Goal: Transaction & Acquisition: Purchase product/service

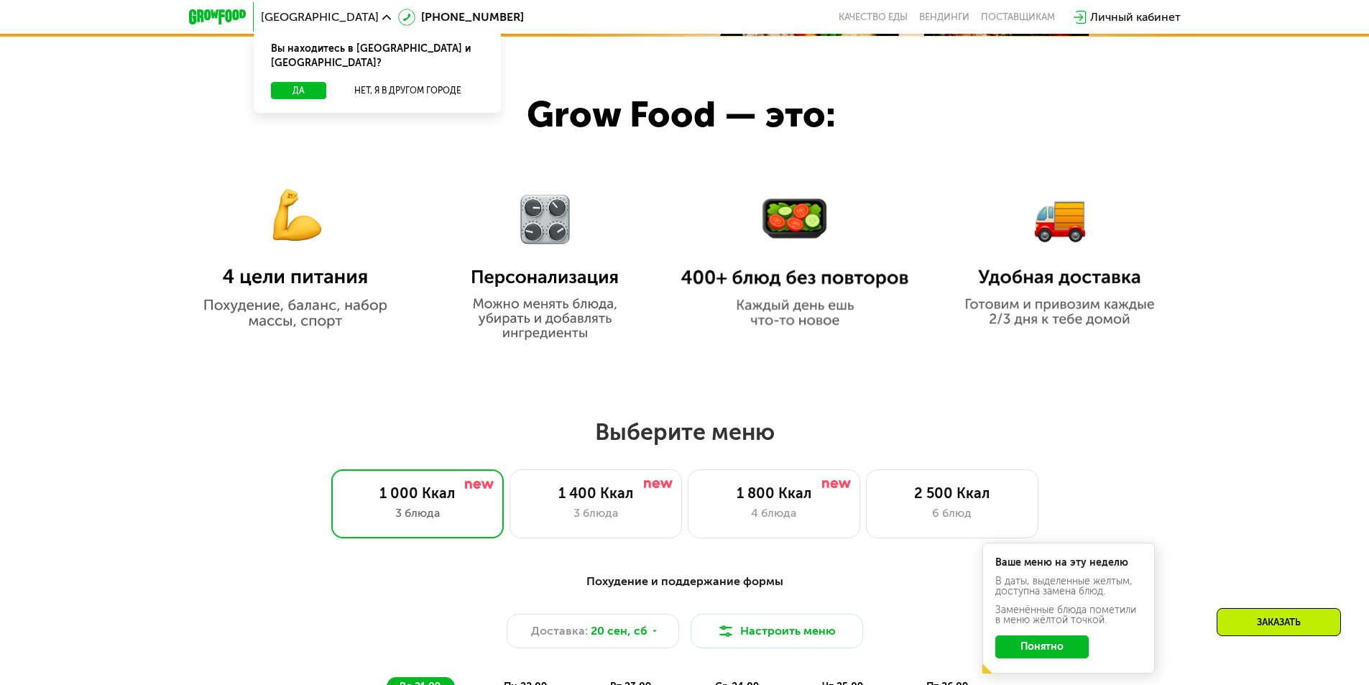
scroll to position [934, 0]
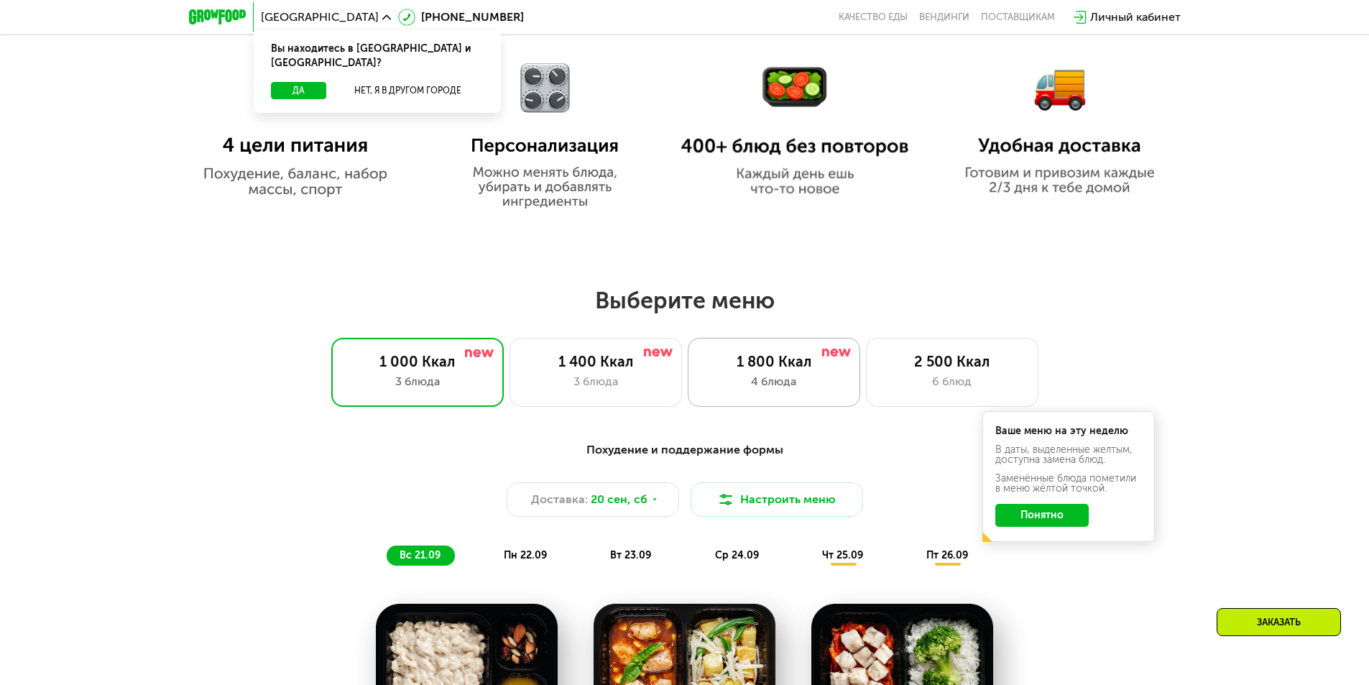
click at [757, 396] on div "1 800 Ккал 4 блюда" at bounding box center [774, 372] width 172 height 69
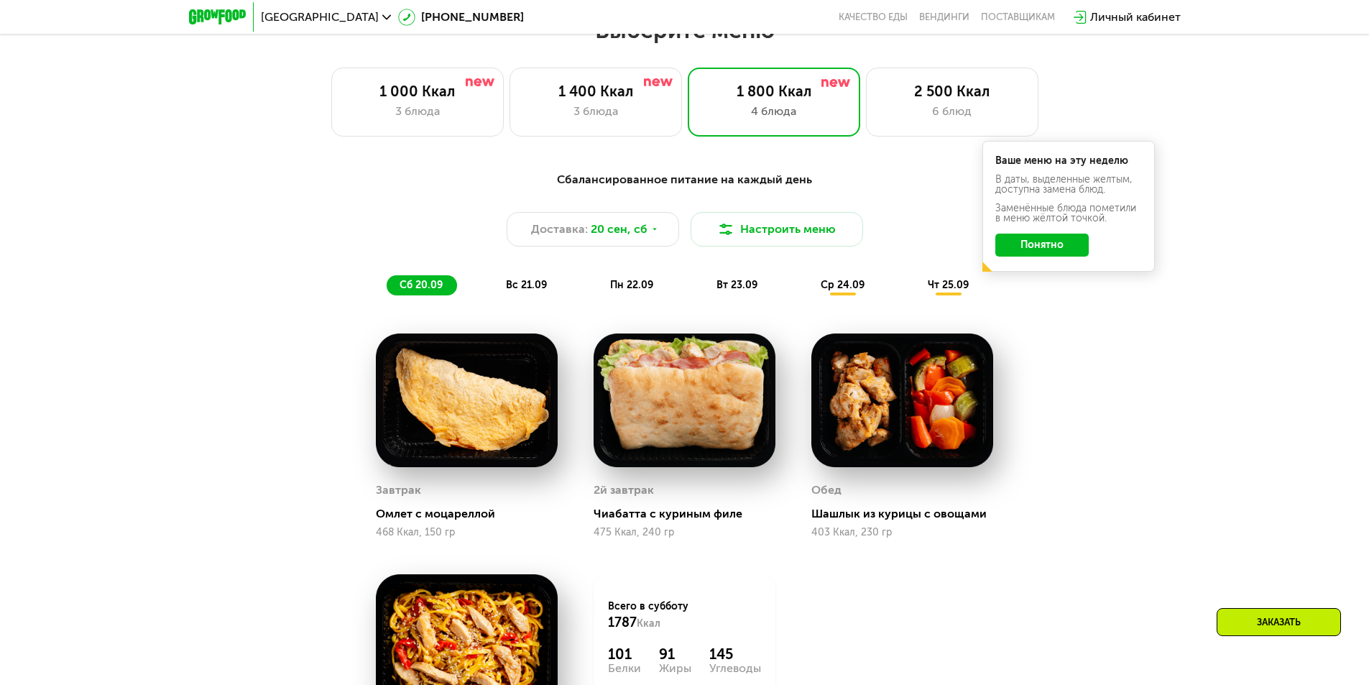
scroll to position [1078, 0]
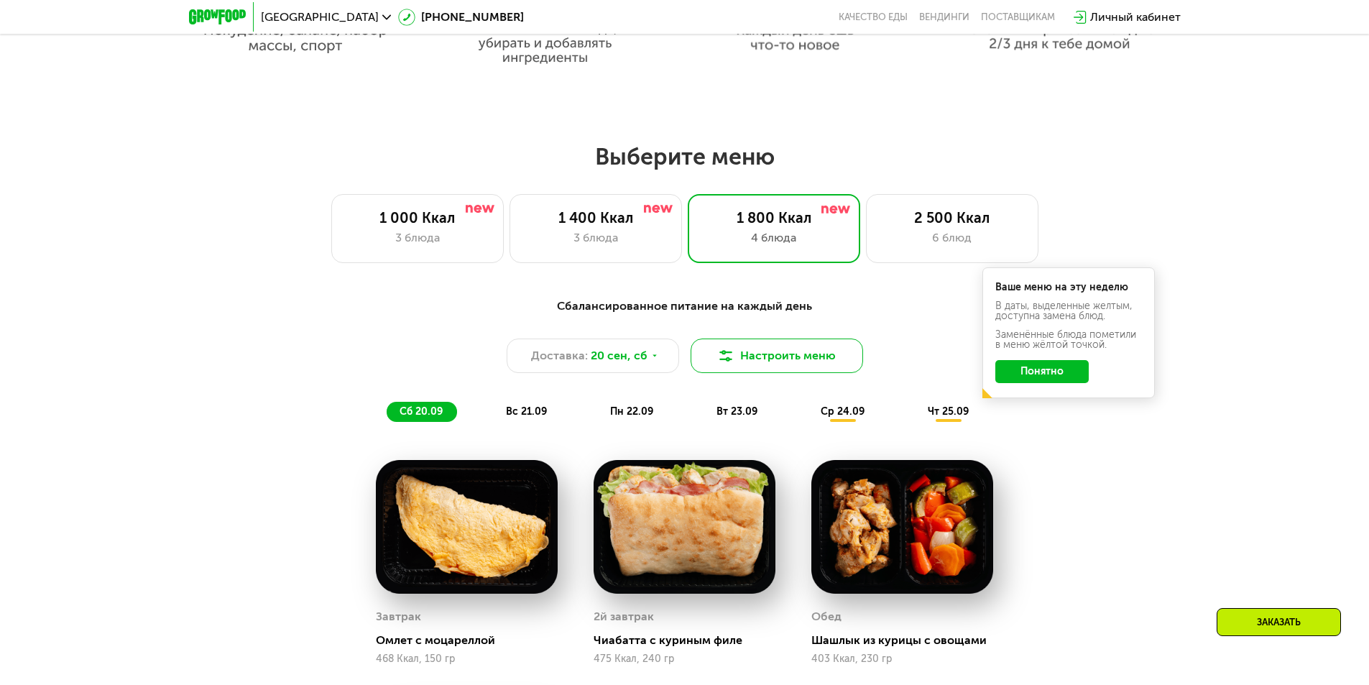
click at [745, 361] on button "Настроить меню" at bounding box center [776, 355] width 172 height 34
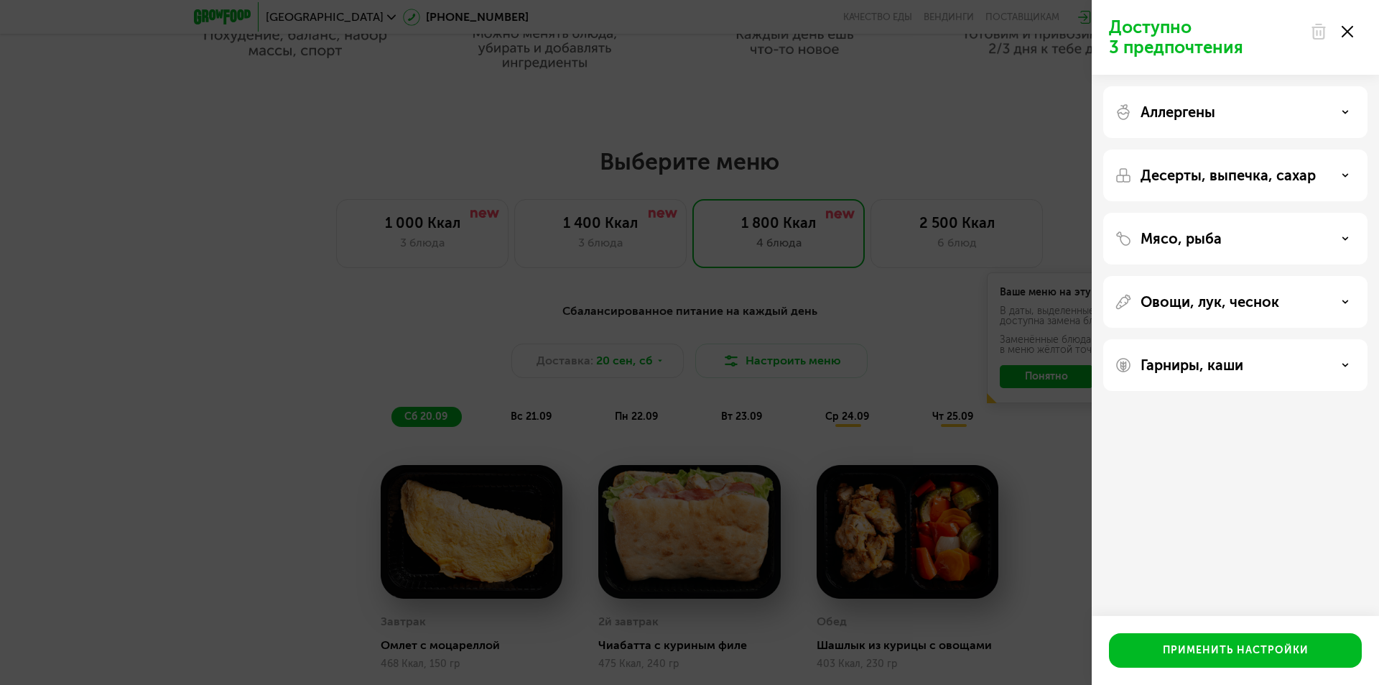
click at [987, 260] on div "Доступно 3 предпочтения Аллергены Десерты, выпечка, сахар Мясо, рыба Овощи, лук…" at bounding box center [689, 342] width 1379 height 685
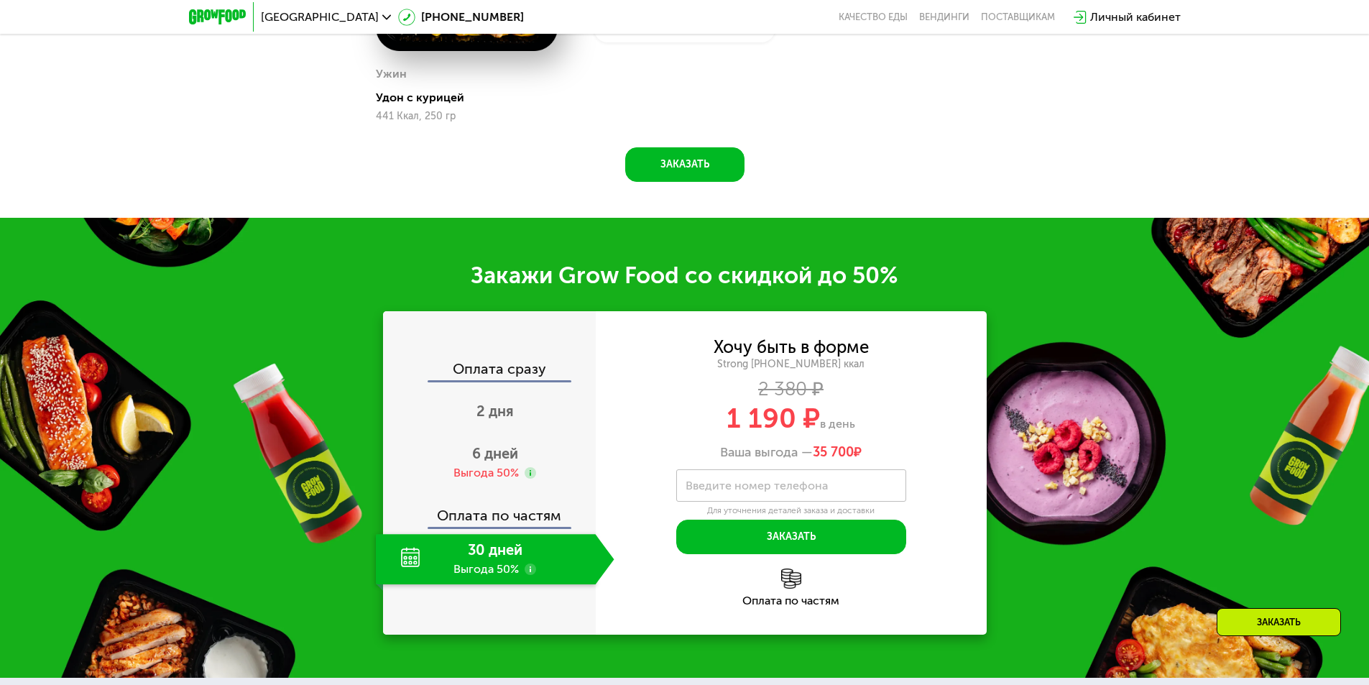
scroll to position [1868, 0]
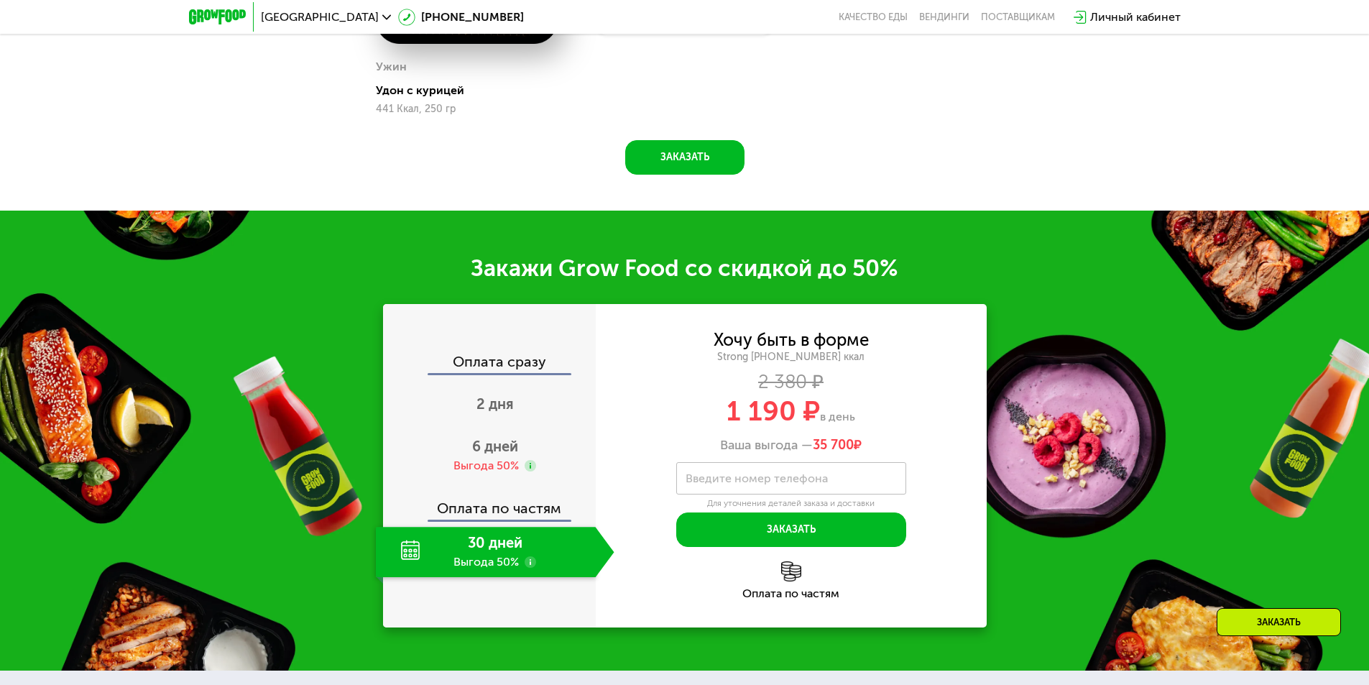
click at [527, 568] on use at bounding box center [529, 561] width 11 height 11
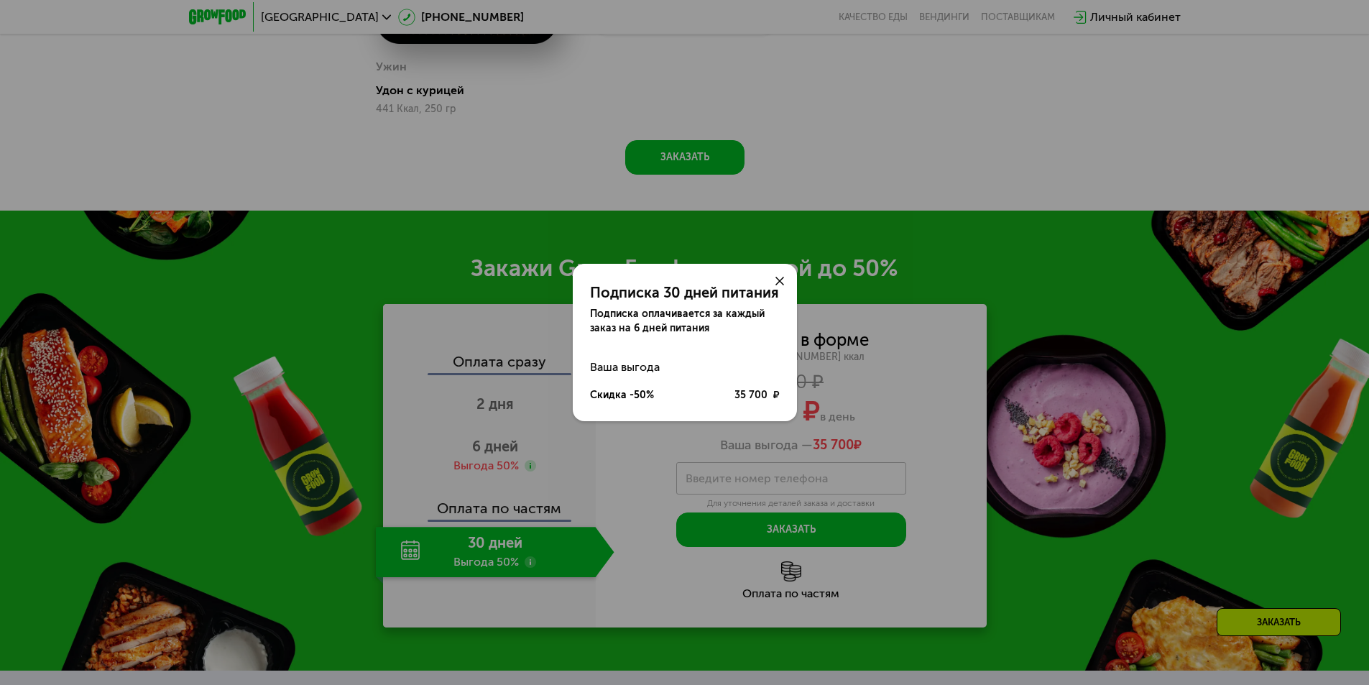
click at [776, 279] on icon at bounding box center [779, 281] width 9 height 9
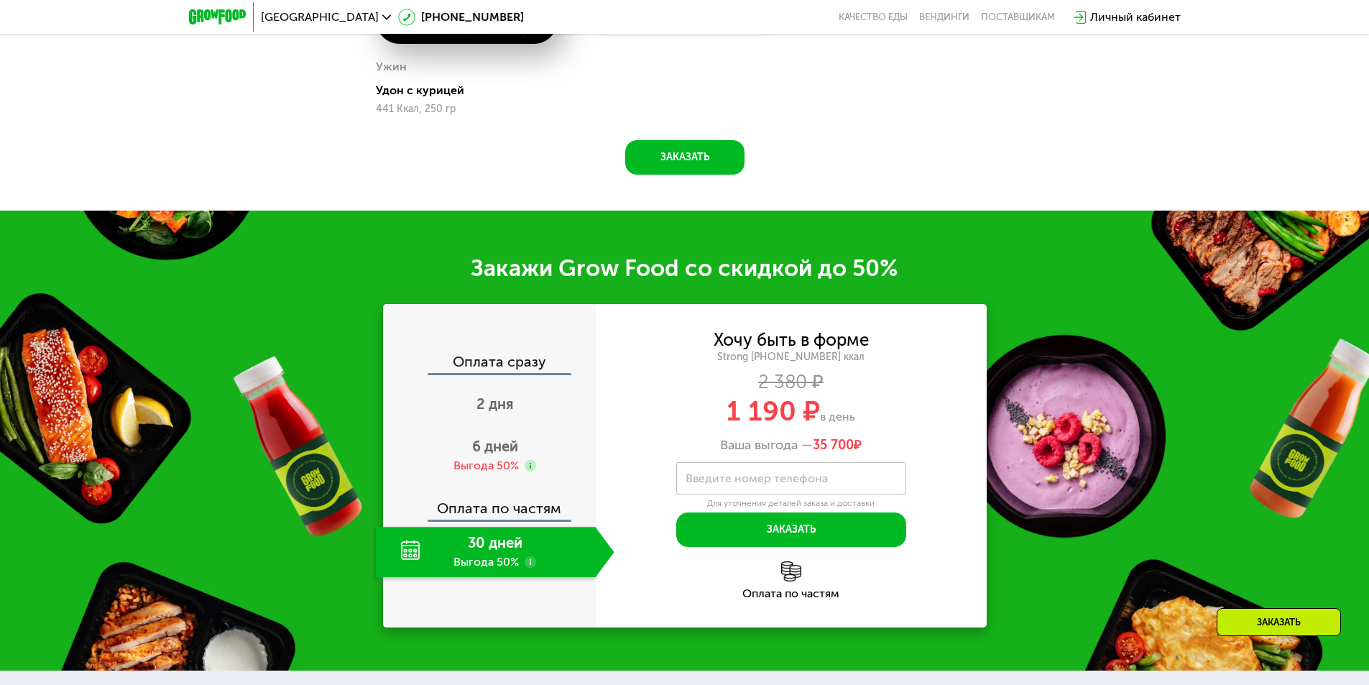
click at [933, 373] on div "Хочу быть в форме Strong 1800 ~1800 ккал 2 380 ₽ 1 190 ₽ в день Ваша выгода — 3…" at bounding box center [791, 392] width 391 height 121
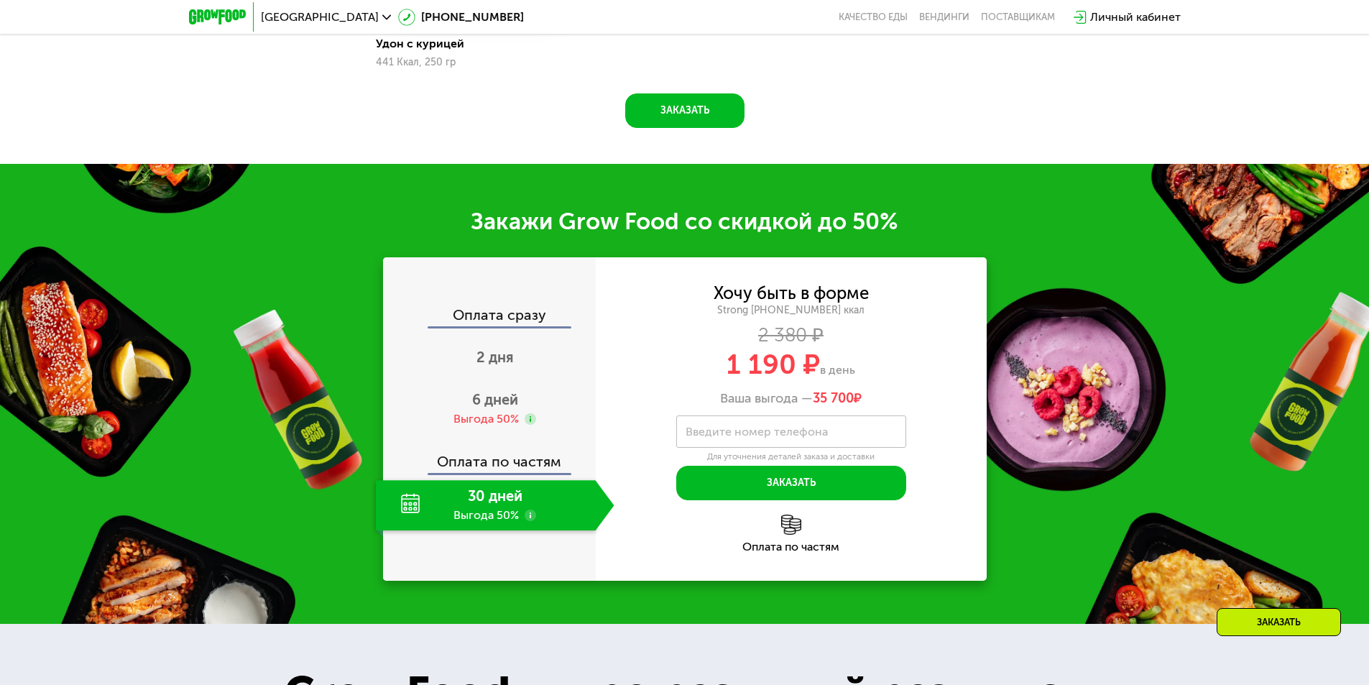
scroll to position [1940, 0]
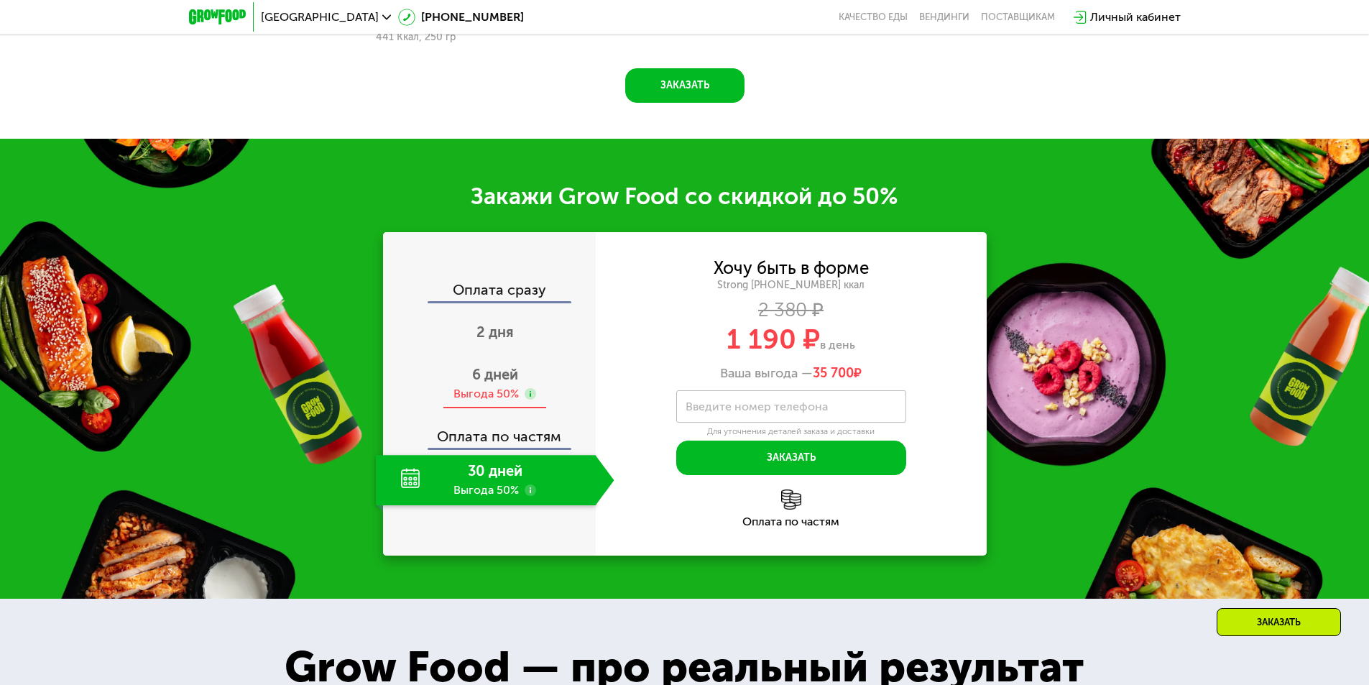
click at [531, 399] on use at bounding box center [529, 393] width 11 height 11
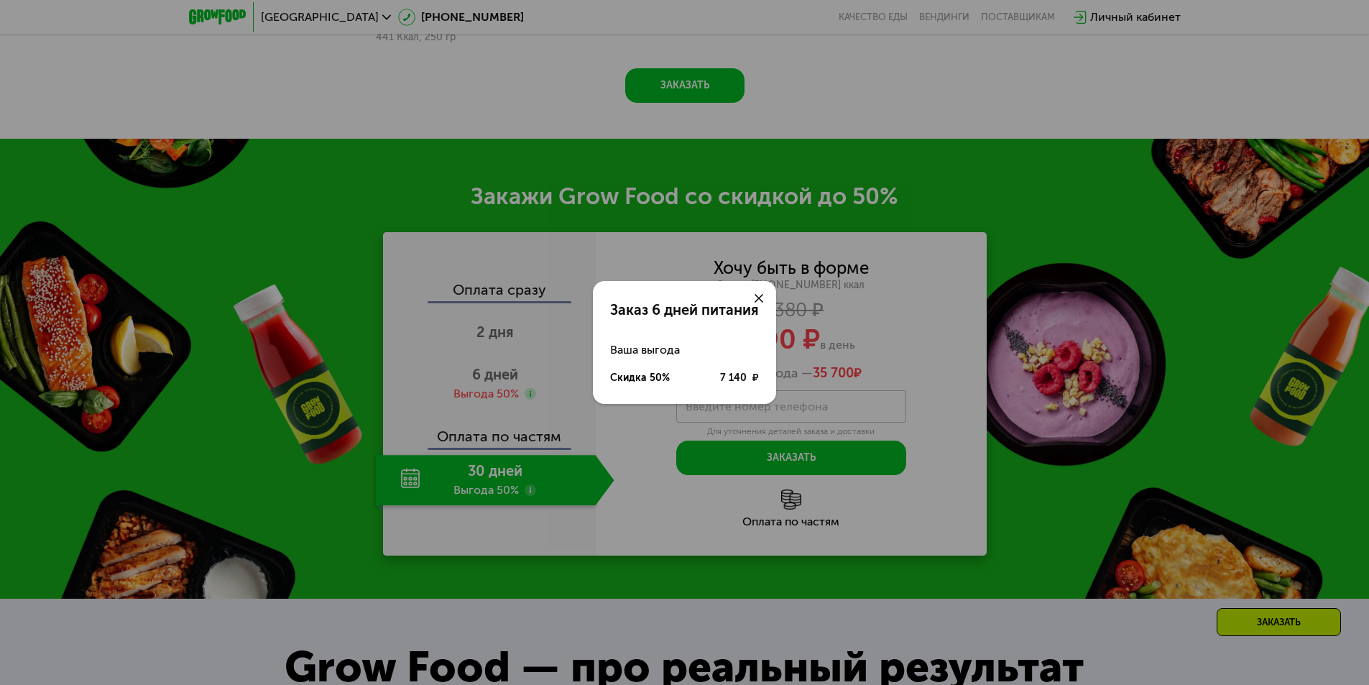
click at [760, 302] on icon at bounding box center [758, 298] width 9 height 9
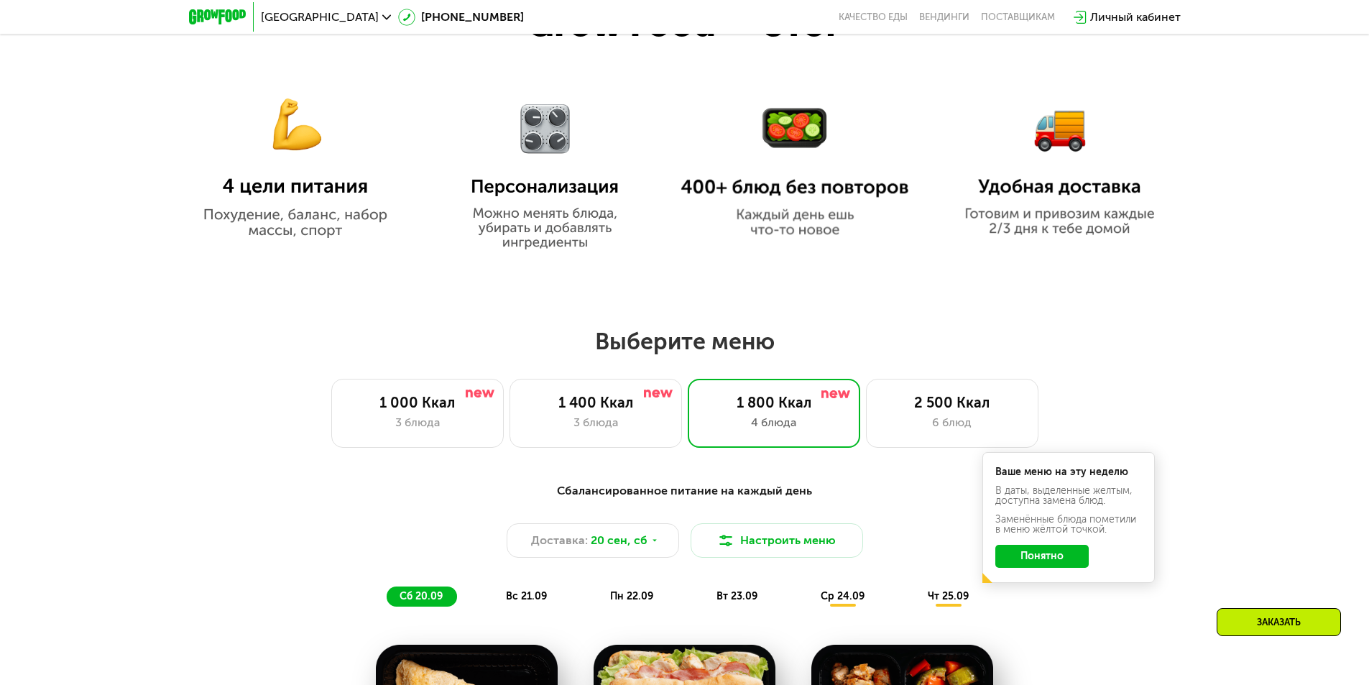
scroll to position [891, 0]
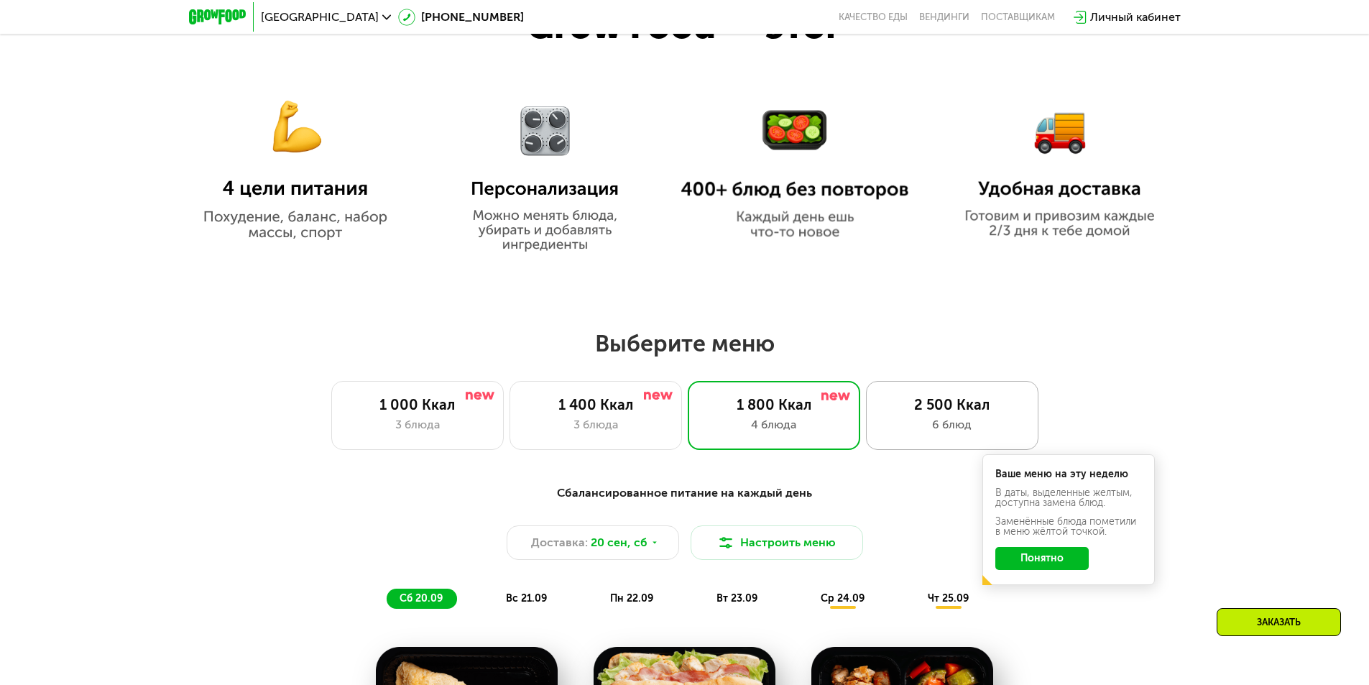
click at [944, 413] on div "2 500 Ккал" at bounding box center [952, 404] width 142 height 17
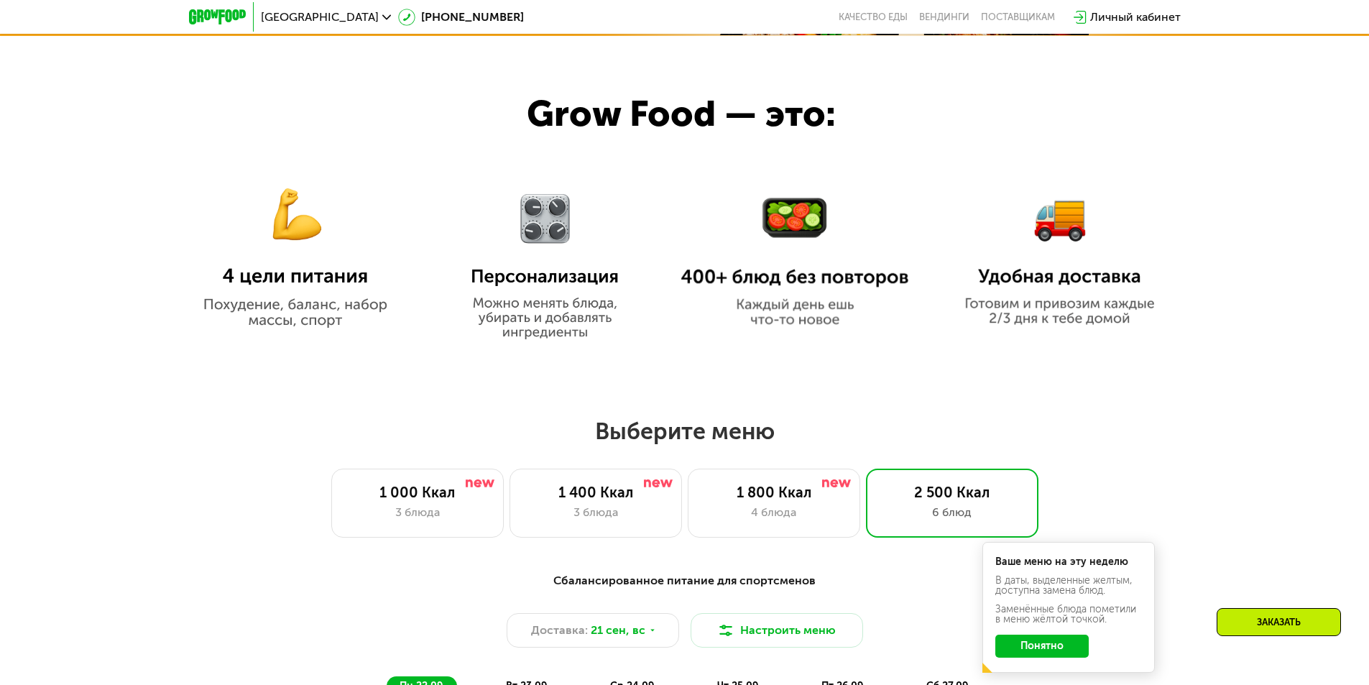
scroll to position [980, 0]
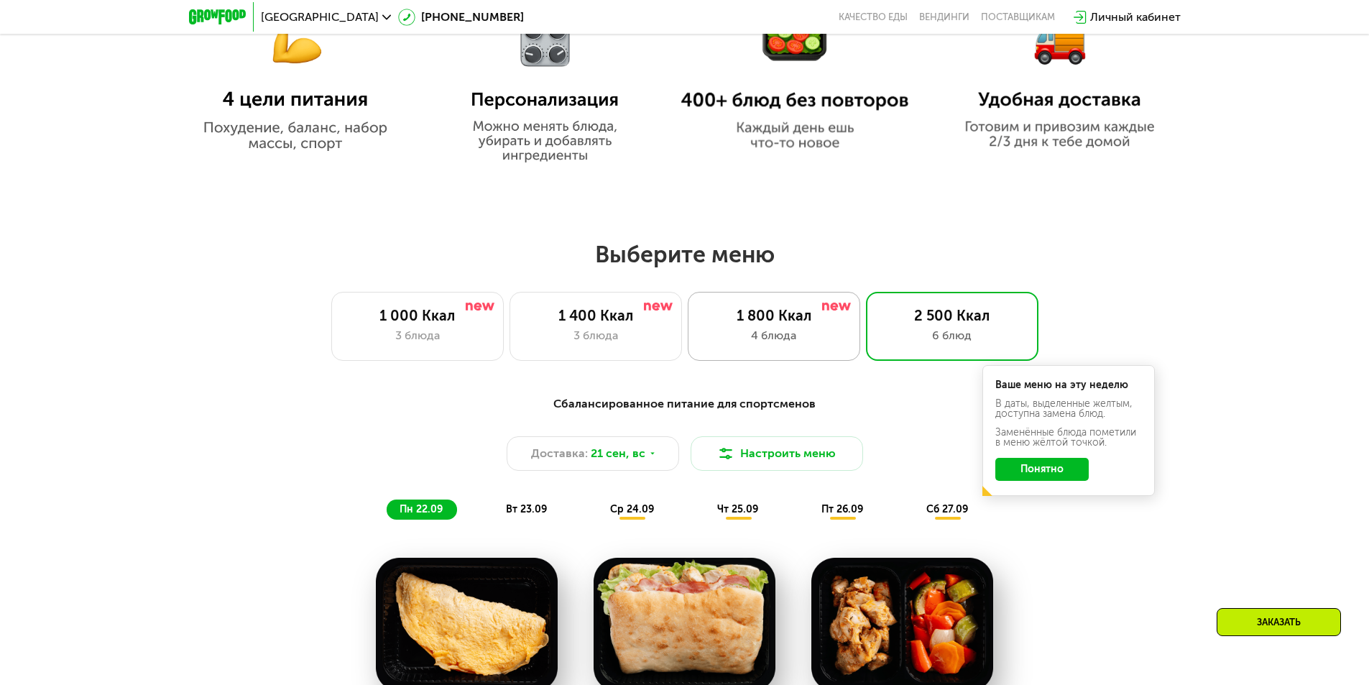
click at [805, 336] on div "4 блюда" at bounding box center [774, 335] width 142 height 17
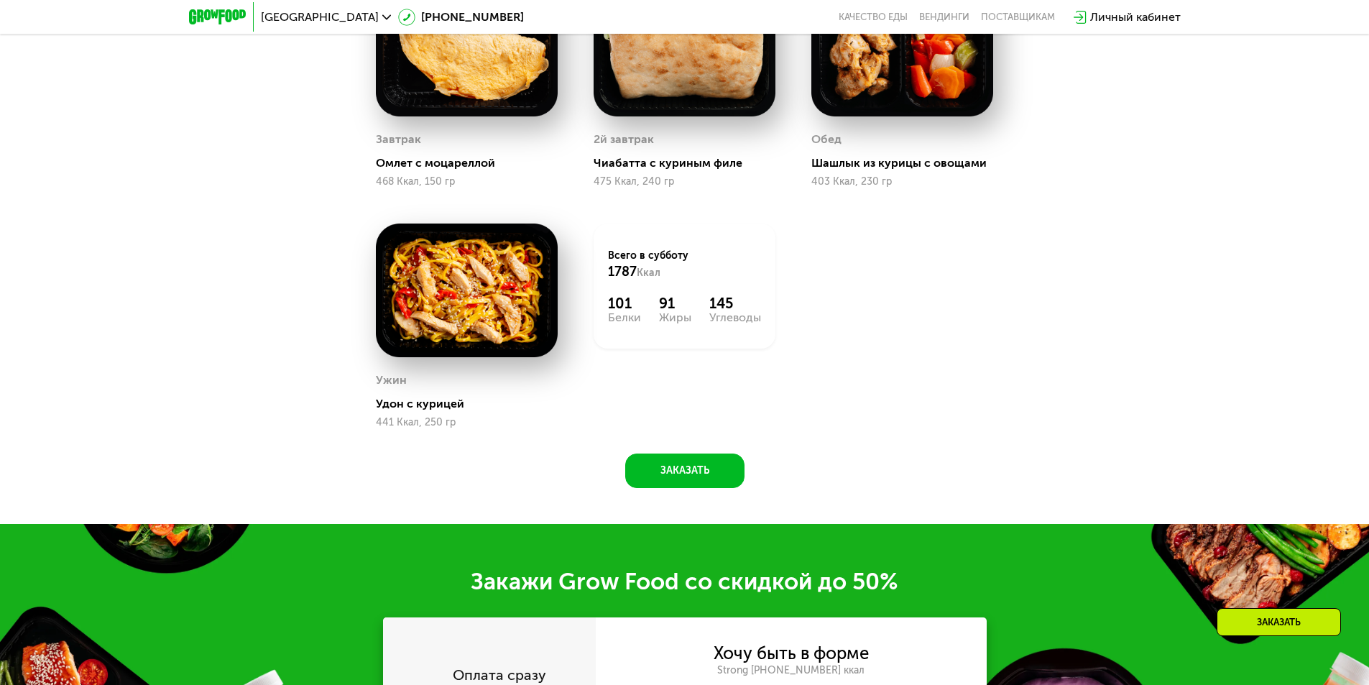
scroll to position [1267, 0]
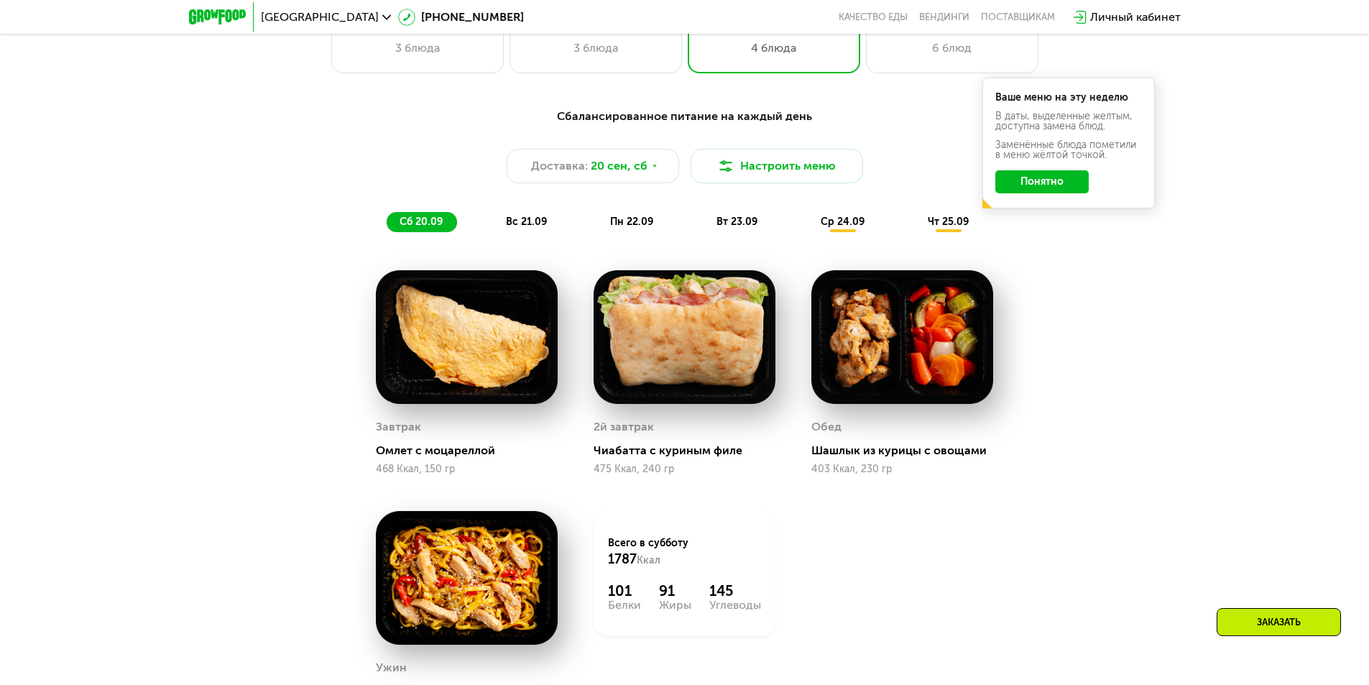
click at [520, 228] on span "вс 21.09" at bounding box center [526, 222] width 41 height 12
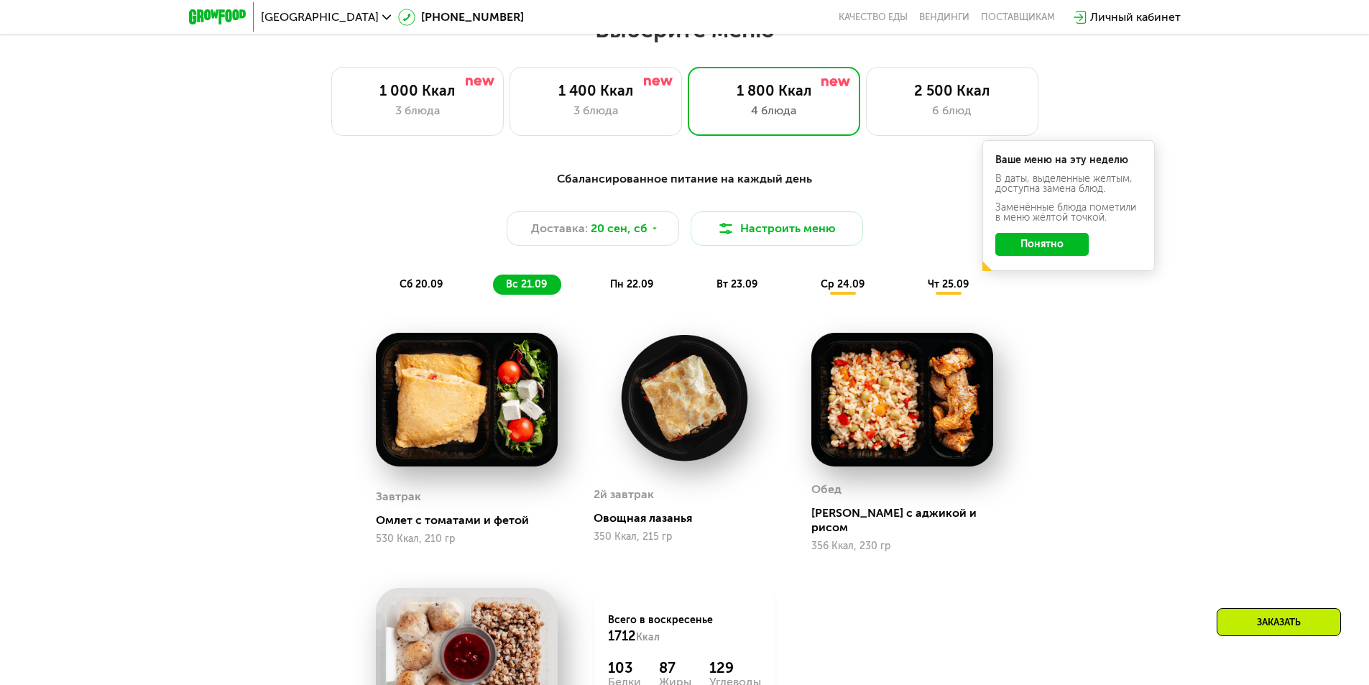
scroll to position [1124, 0]
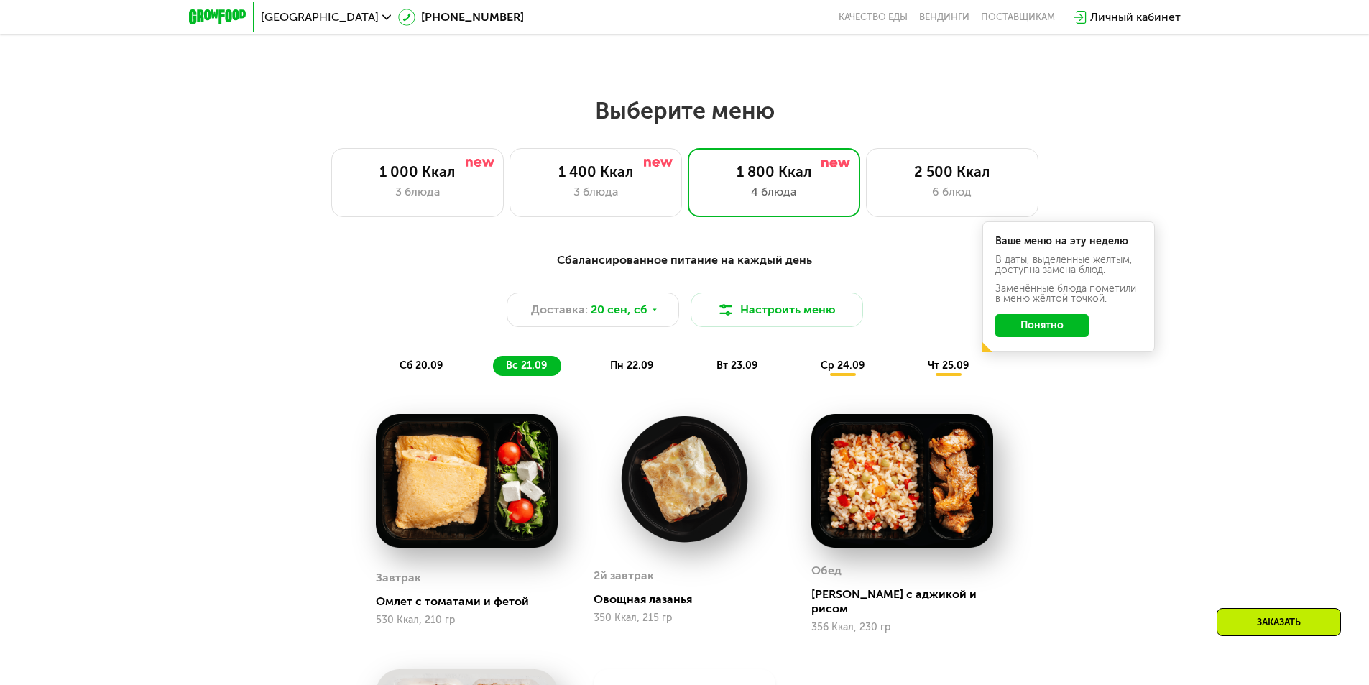
click at [627, 366] on span "пн 22.09" at bounding box center [631, 365] width 43 height 12
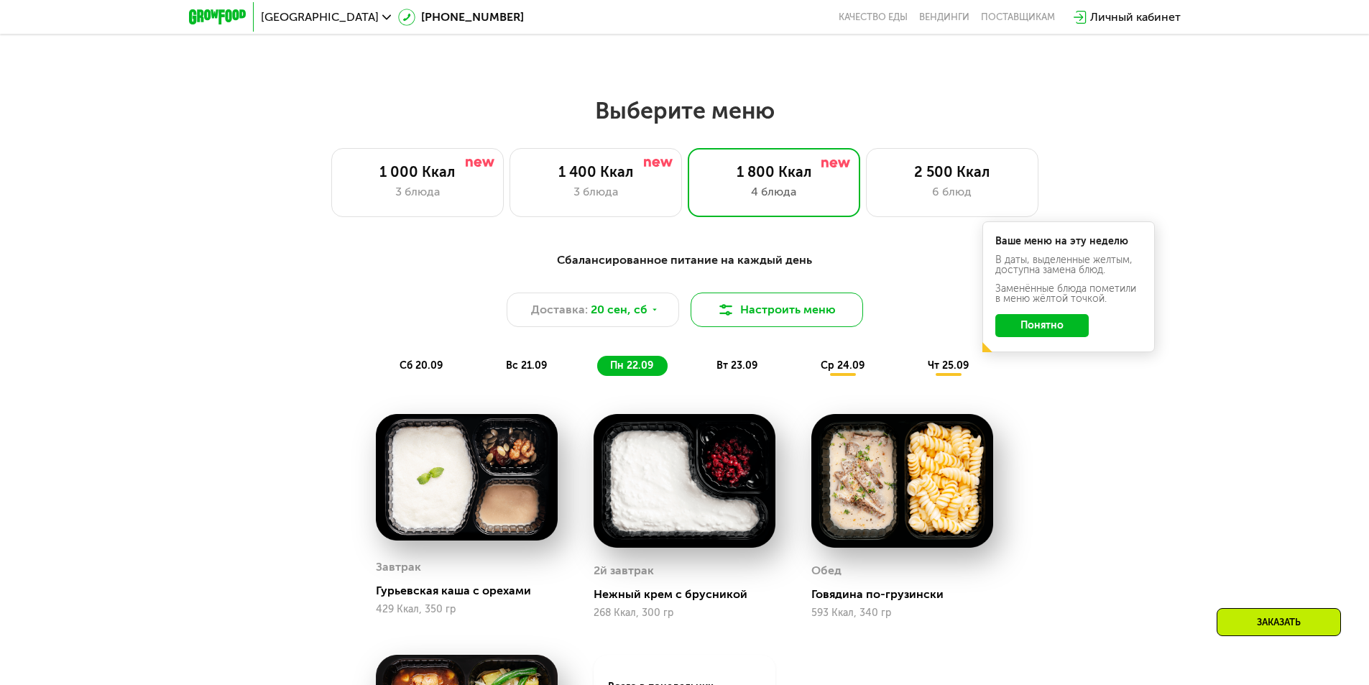
click at [763, 307] on button "Настроить меню" at bounding box center [776, 309] width 172 height 34
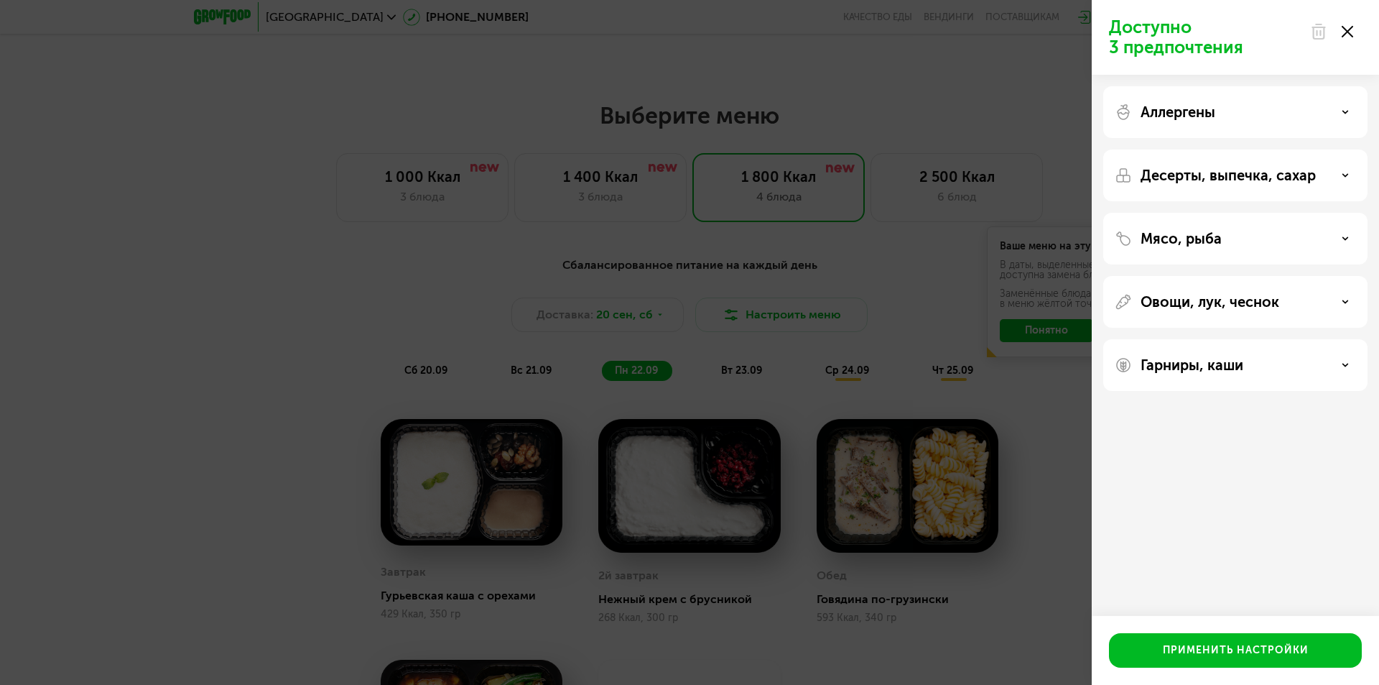
click at [1012, 450] on div "Доступно 3 предпочтения Аллергены Десерты, выпечка, сахар Мясо, рыба Овощи, лук…" at bounding box center [689, 342] width 1379 height 685
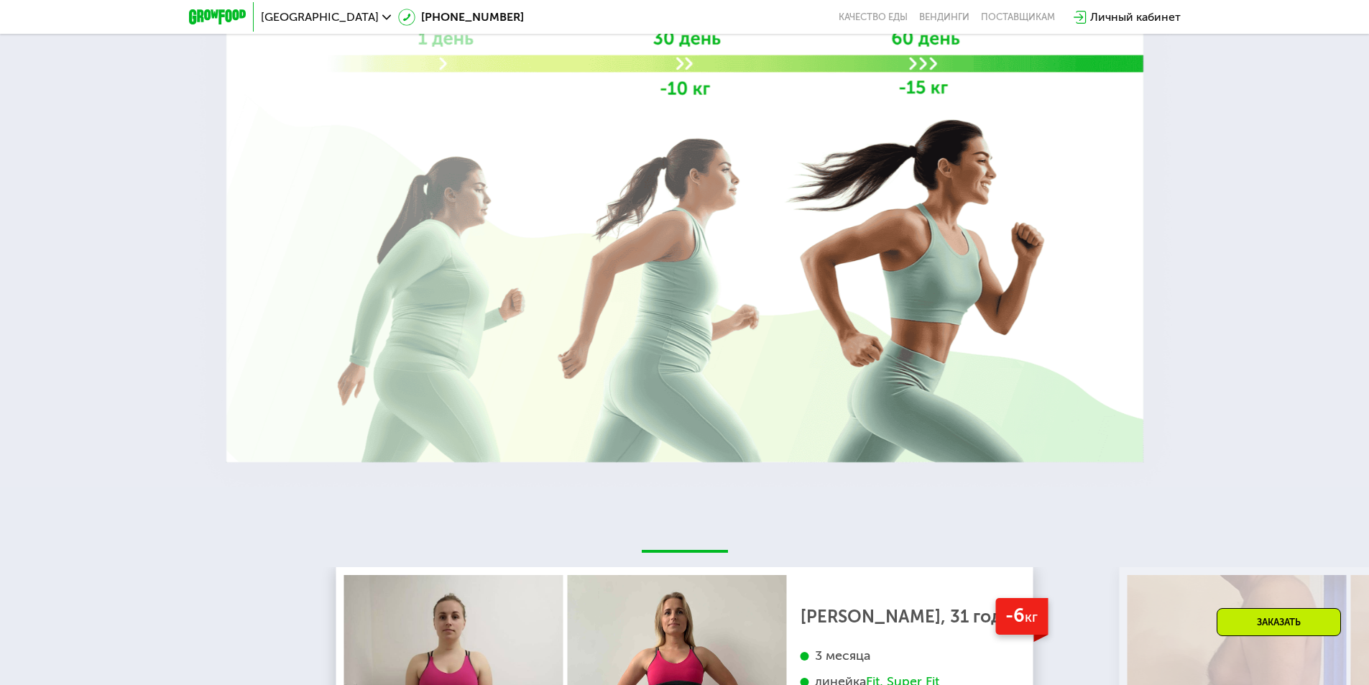
scroll to position [2392, 0]
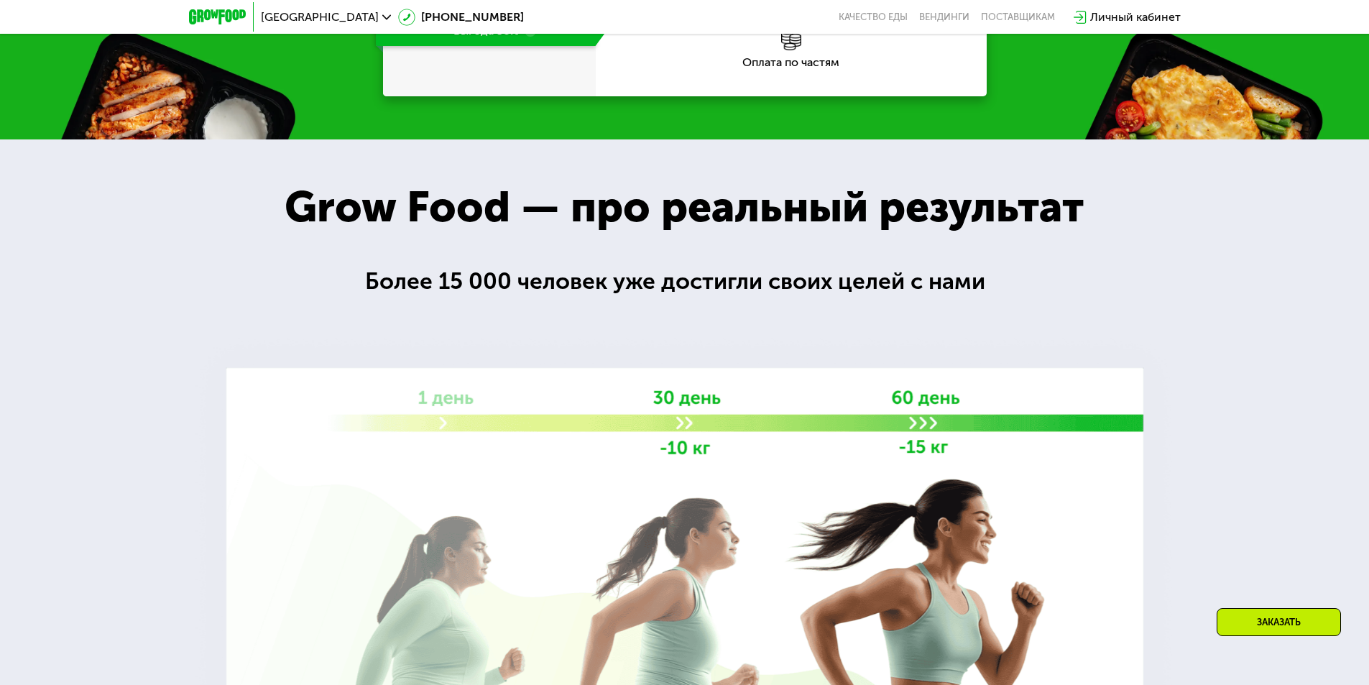
click at [304, 21] on div "Москва" at bounding box center [326, 16] width 130 height 11
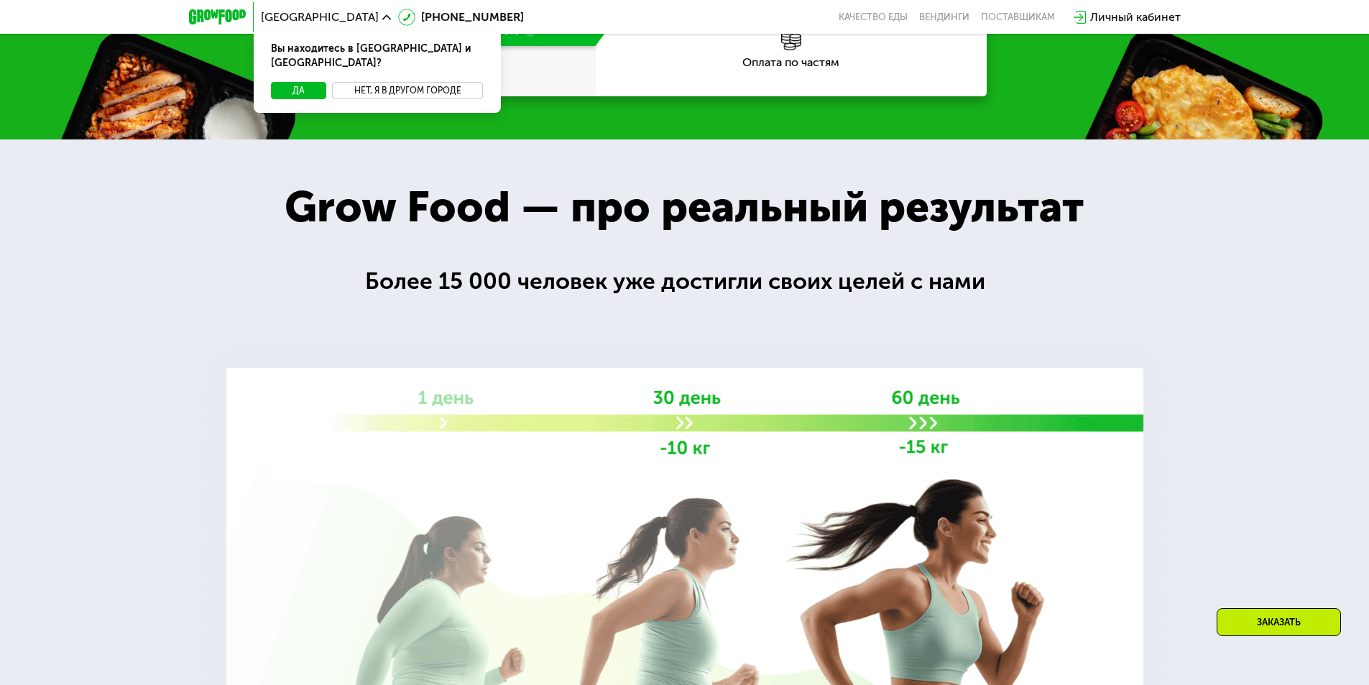
click at [366, 82] on button "Нет, я в другом городе" at bounding box center [408, 90] width 152 height 17
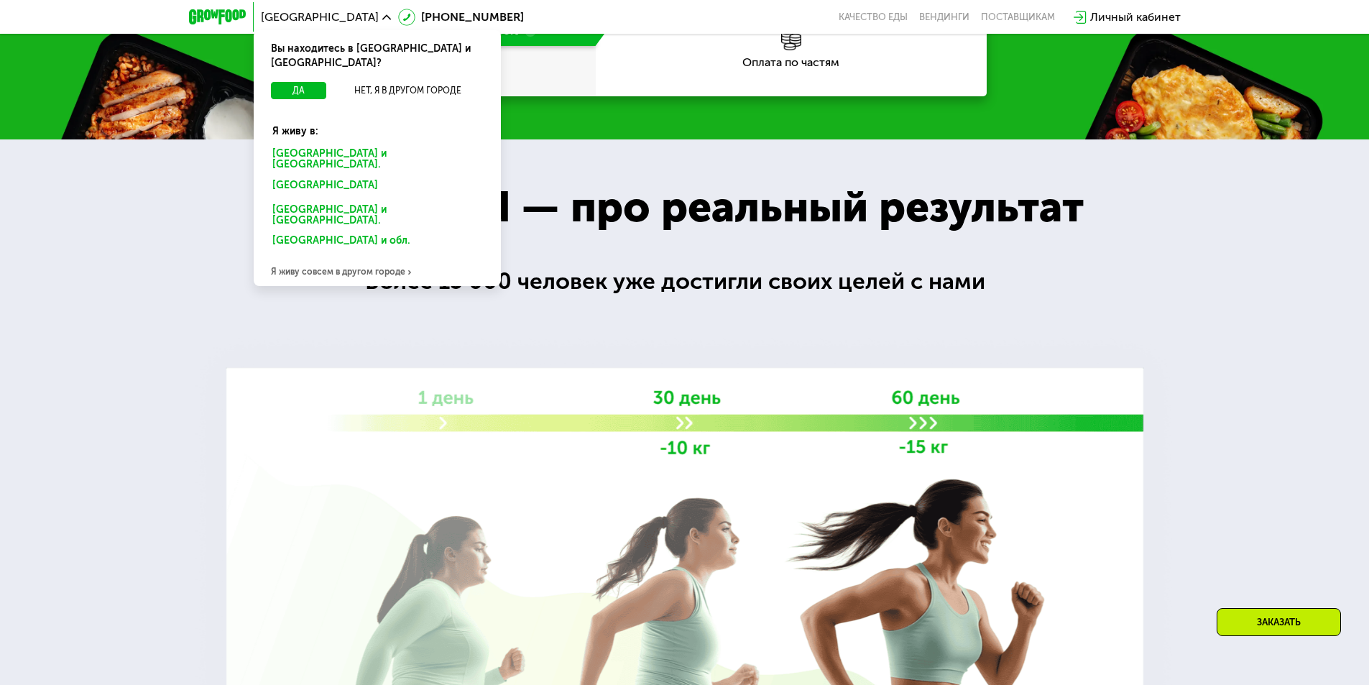
click at [318, 144] on div "Санкт-Петербурге и обл." at bounding box center [377, 159] width 230 height 30
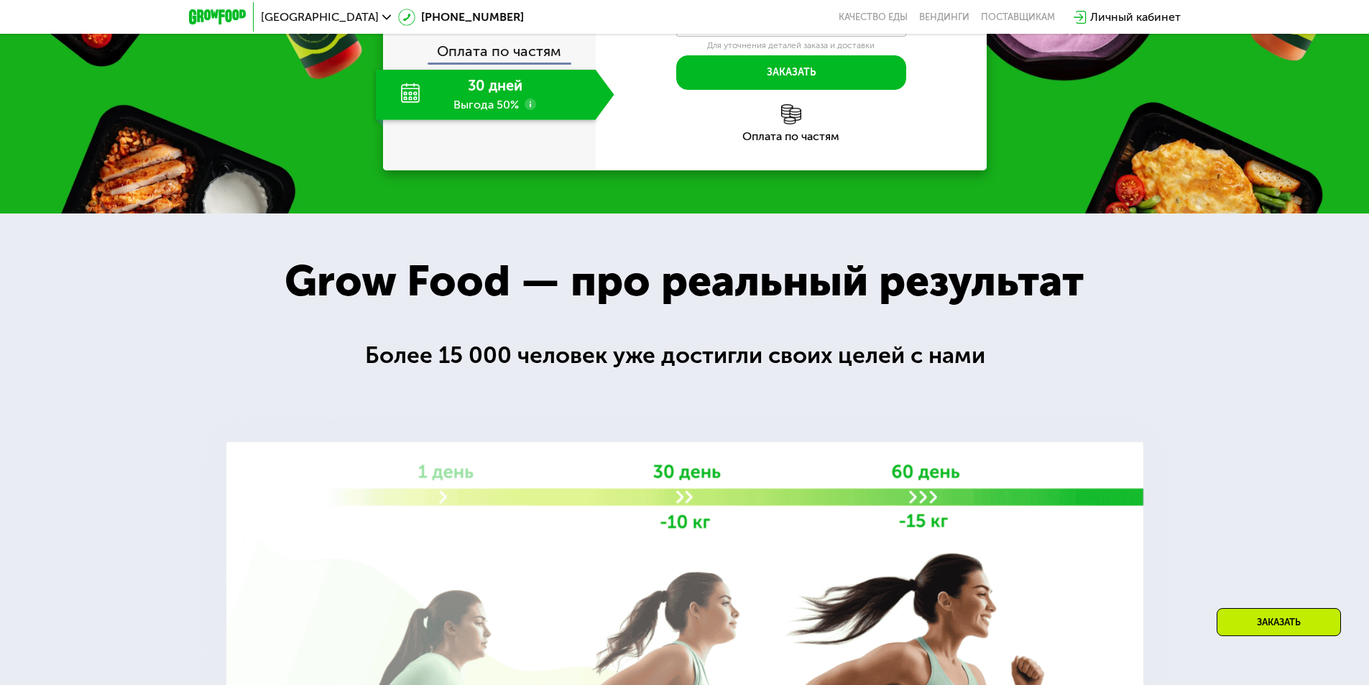
scroll to position [2466, 0]
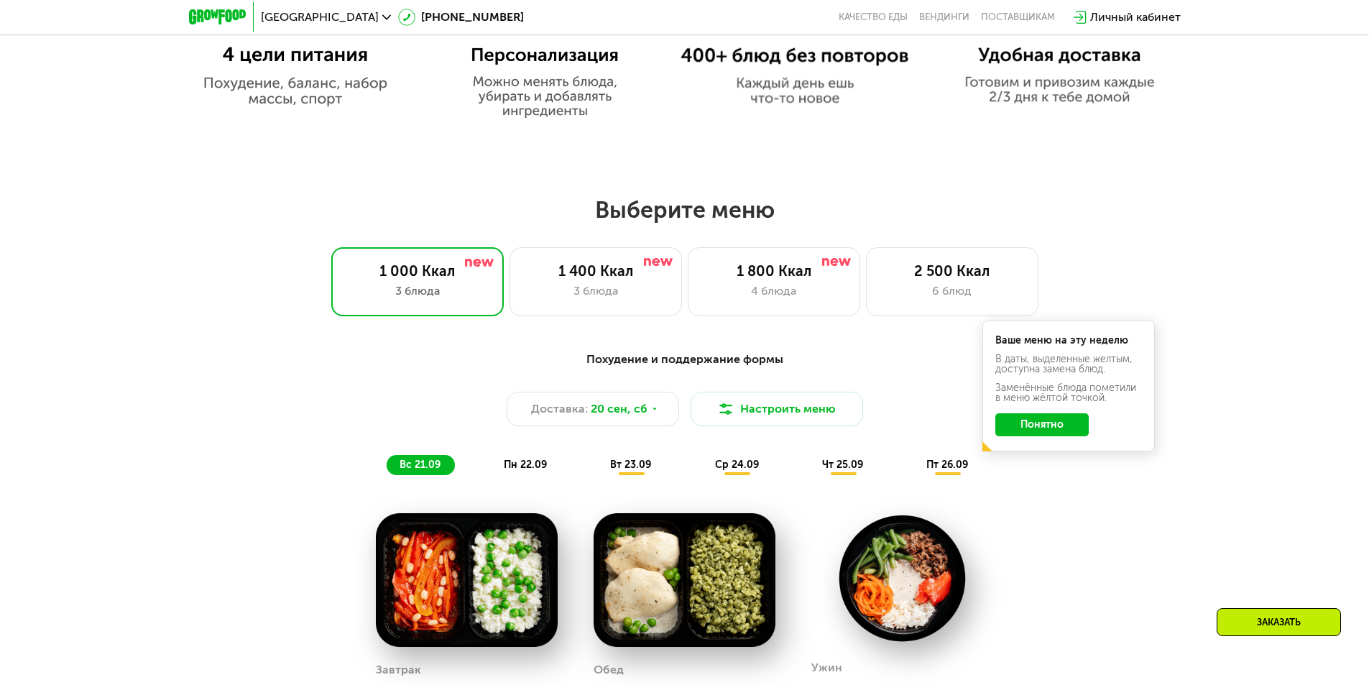
scroll to position [1006, 0]
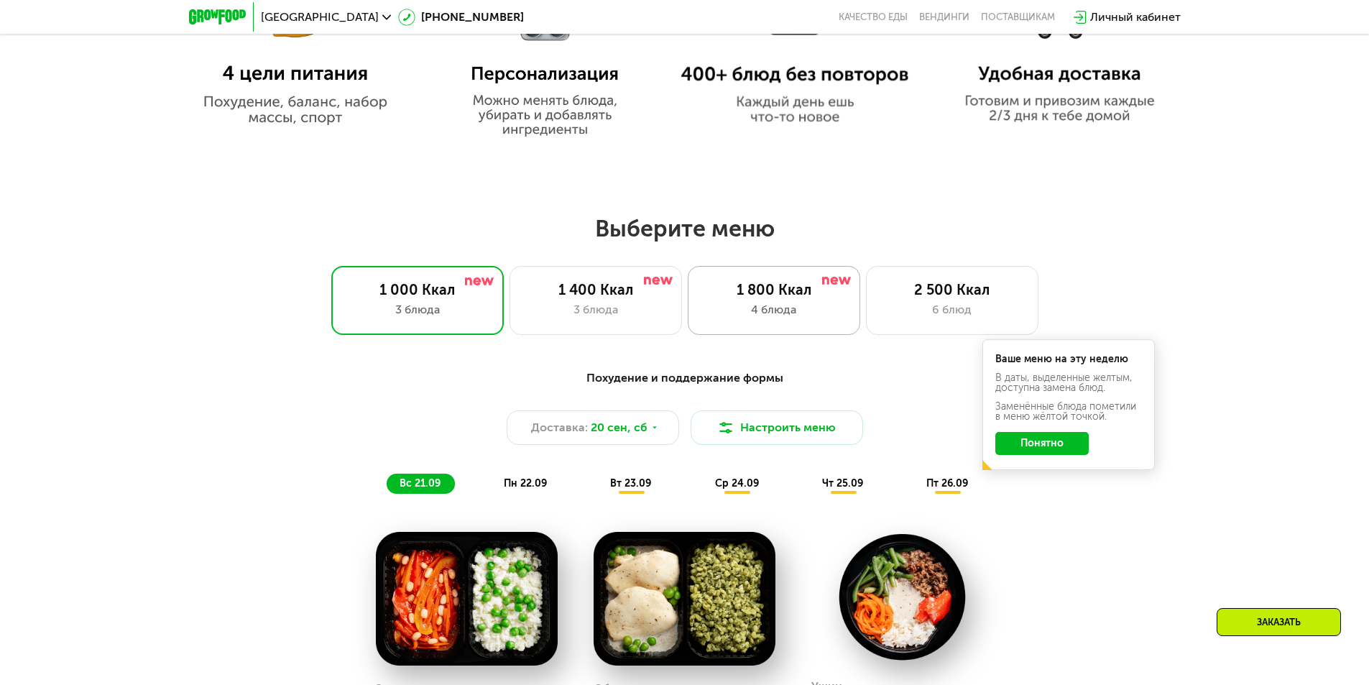
click at [806, 318] on div "4 блюда" at bounding box center [774, 309] width 142 height 17
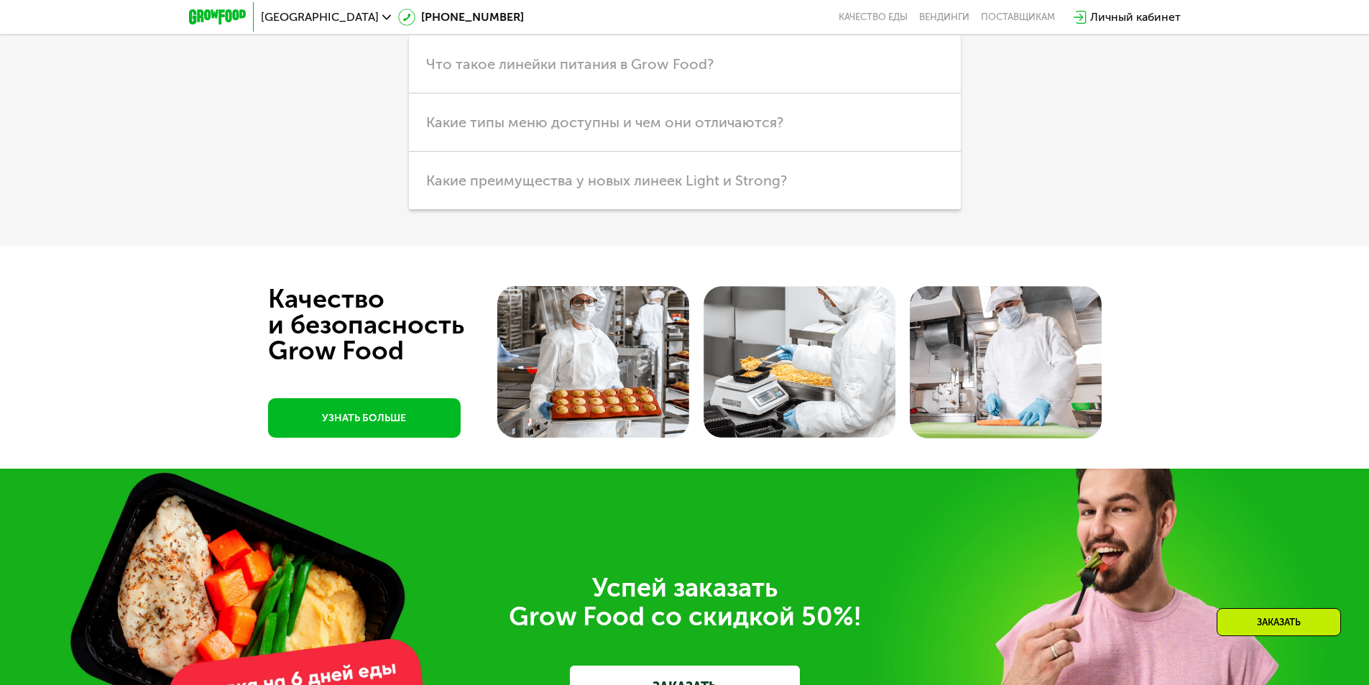
scroll to position [4603, 0]
